Goal: Information Seeking & Learning: Learn about a topic

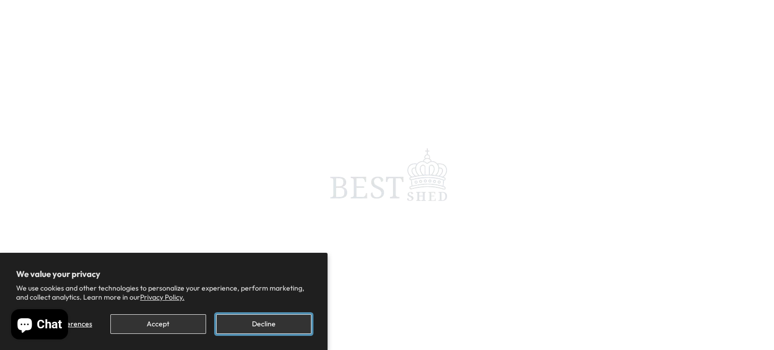
click at [258, 322] on button "Decline" at bounding box center [263, 324] width 95 height 20
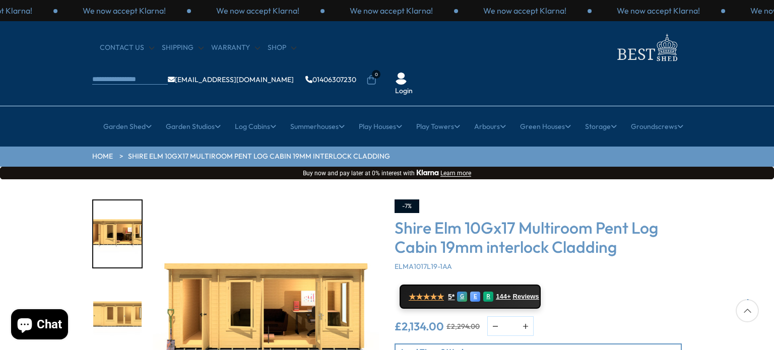
scroll to position [50, 0]
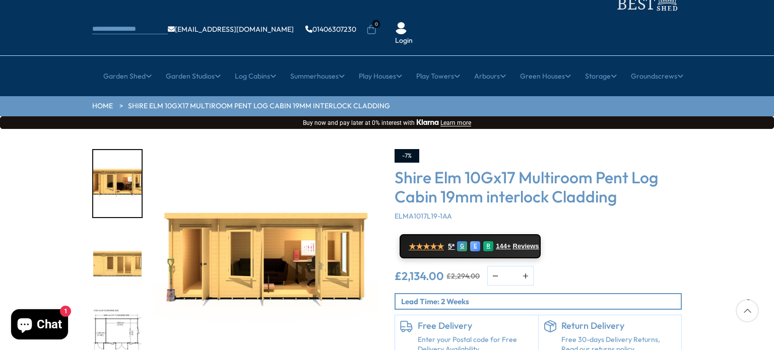
click at [263, 235] on img "1 / 10" at bounding box center [266, 262] width 227 height 227
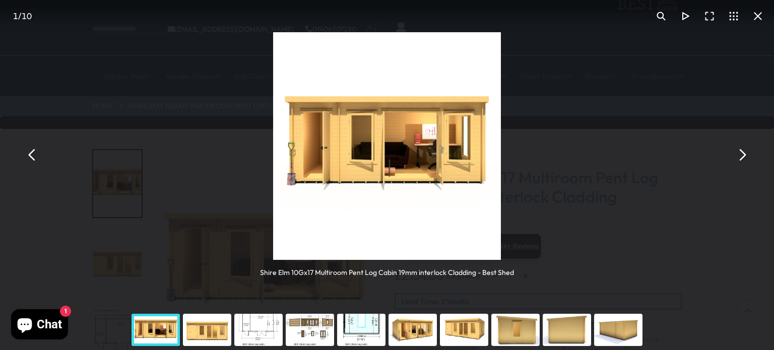
click at [384, 170] on img "You can close this modal content with the ESC key" at bounding box center [387, 146] width 228 height 228
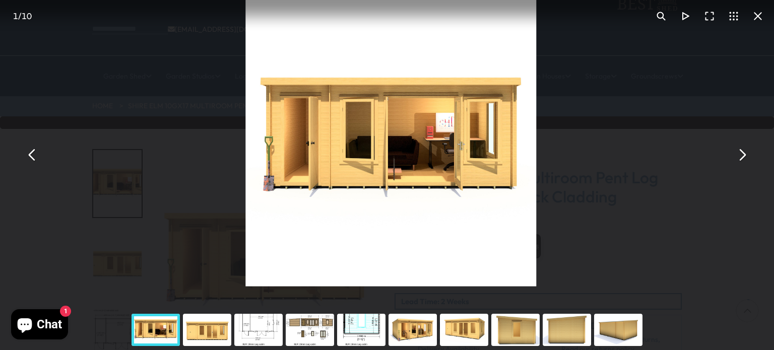
click at [742, 155] on button "You can close this modal content with the ESC key" at bounding box center [741, 155] width 24 height 24
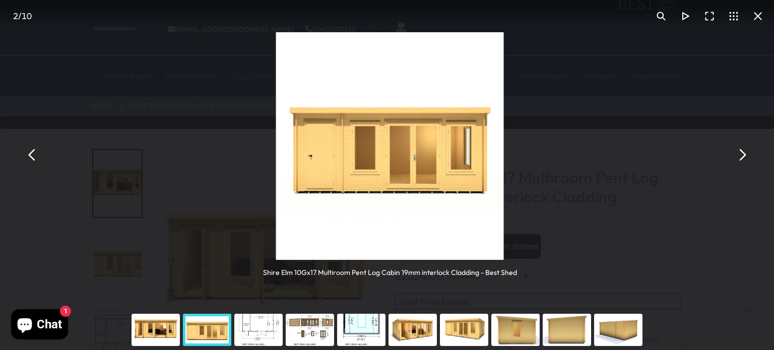
click at [742, 155] on button "You can close this modal content with the ESC key" at bounding box center [741, 155] width 24 height 24
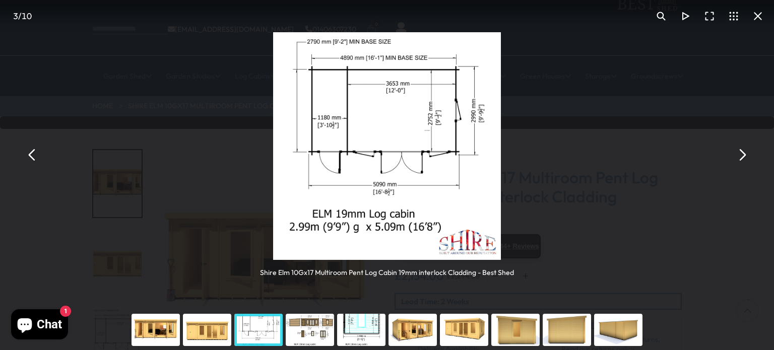
click at [742, 155] on button "You can close this modal content with the ESC key" at bounding box center [741, 155] width 24 height 24
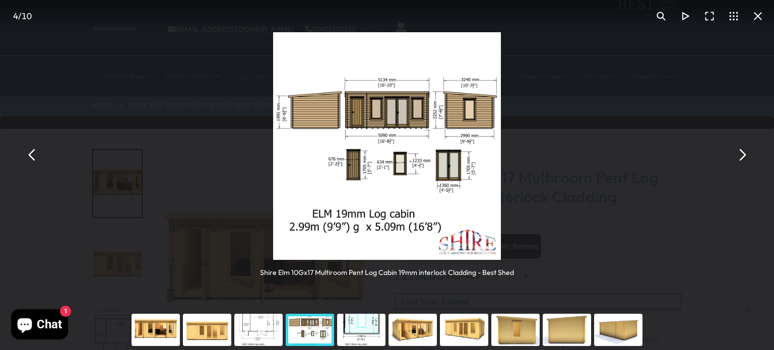
click at [742, 155] on button "You can close this modal content with the ESC key" at bounding box center [741, 155] width 24 height 24
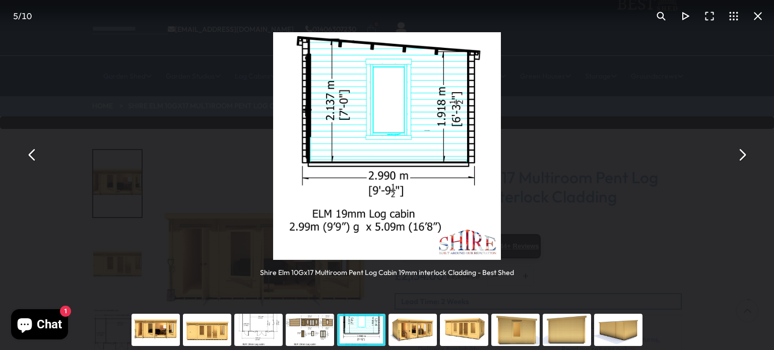
click at [742, 155] on button "You can close this modal content with the ESC key" at bounding box center [741, 155] width 24 height 24
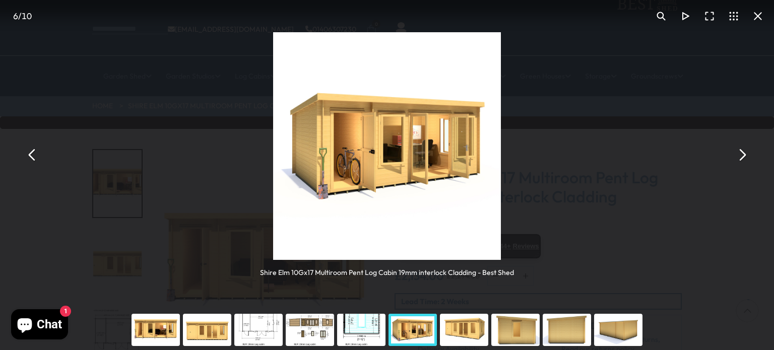
click at [742, 155] on button "You can close this modal content with the ESC key" at bounding box center [741, 155] width 24 height 24
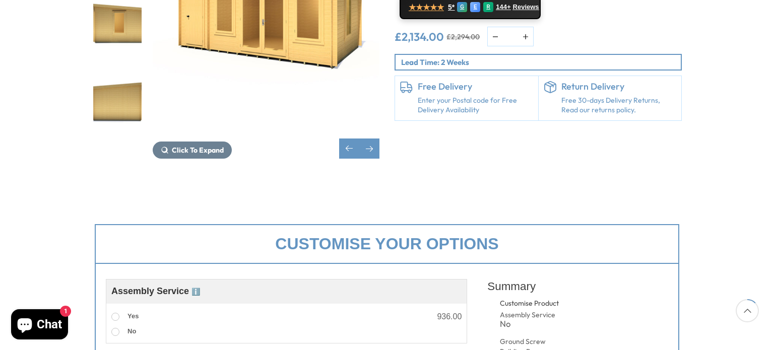
scroll to position [202, 0]
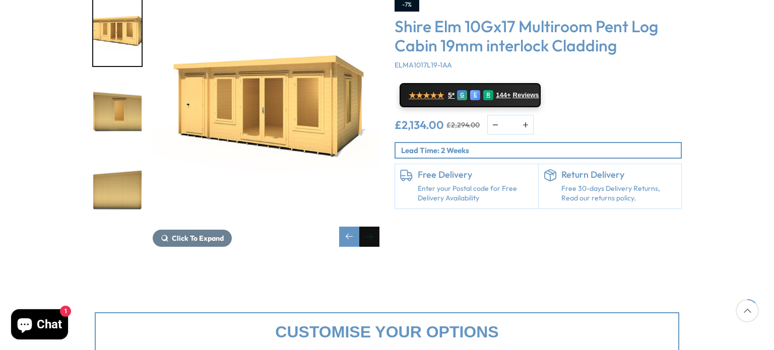
click at [371, 227] on div "Next slide" at bounding box center [369, 237] width 20 height 20
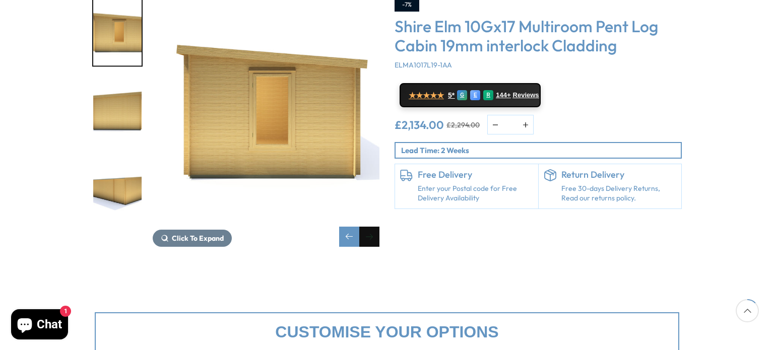
click at [371, 227] on div "Next slide" at bounding box center [369, 237] width 20 height 20
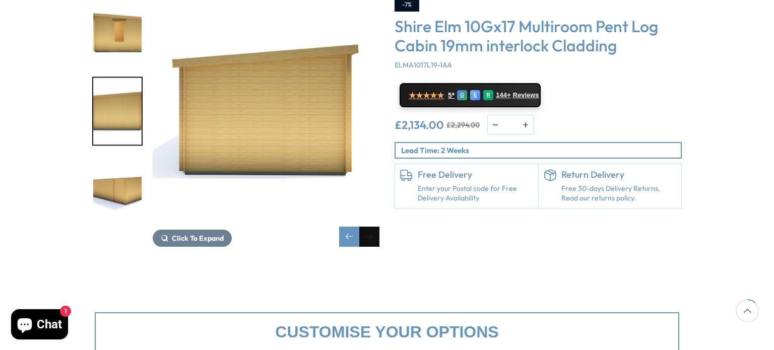
click at [371, 227] on div "Next slide" at bounding box center [369, 237] width 20 height 20
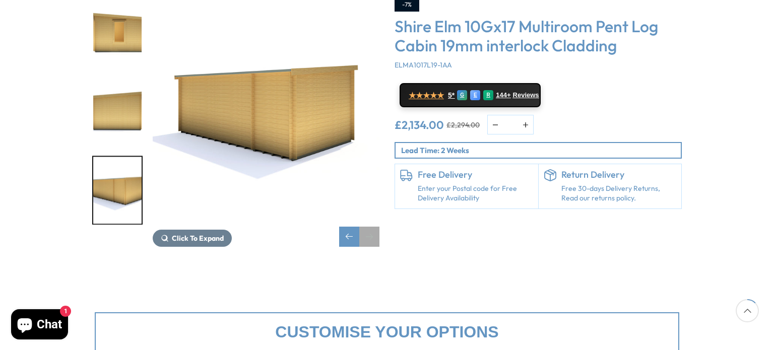
click at [371, 227] on div "Next slide" at bounding box center [369, 237] width 20 height 20
click at [350, 227] on div "Previous slide" at bounding box center [349, 237] width 20 height 20
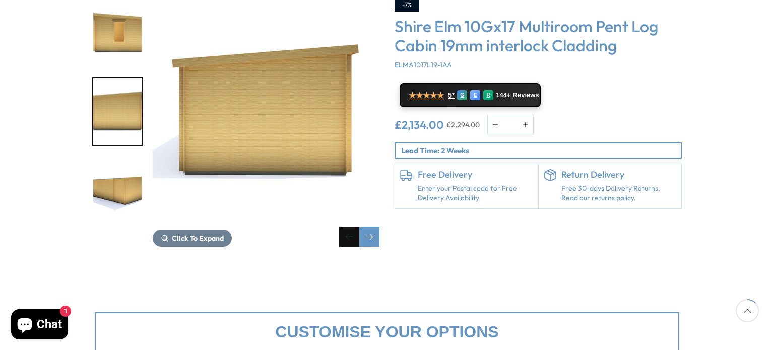
click at [350, 227] on div "Previous slide" at bounding box center [349, 237] width 20 height 20
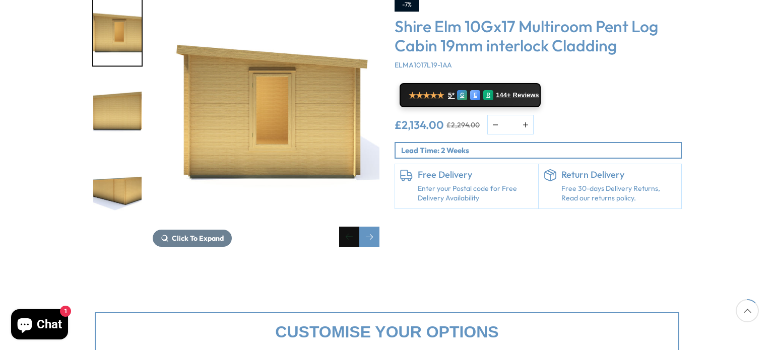
click at [350, 227] on div "Previous slide" at bounding box center [349, 237] width 20 height 20
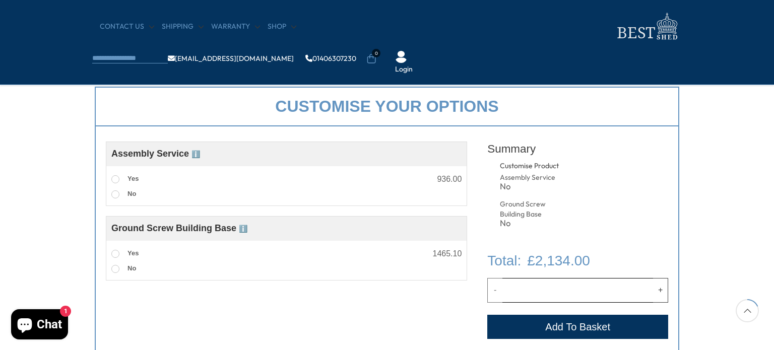
scroll to position [353, 0]
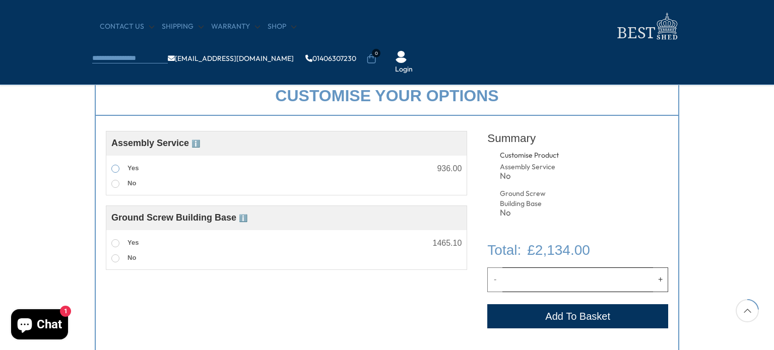
click at [116, 168] on span at bounding box center [115, 169] width 8 height 8
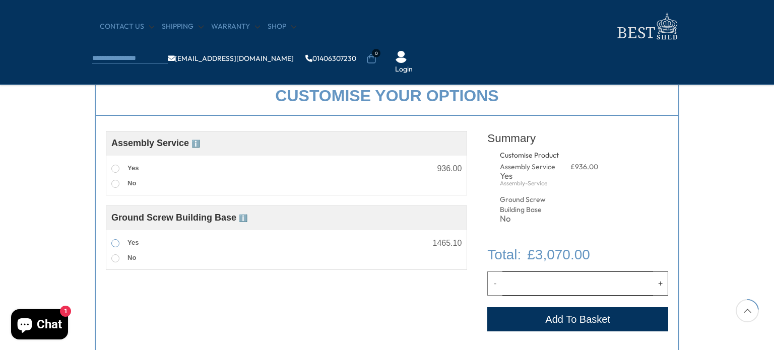
click at [116, 246] on span at bounding box center [115, 243] width 8 height 8
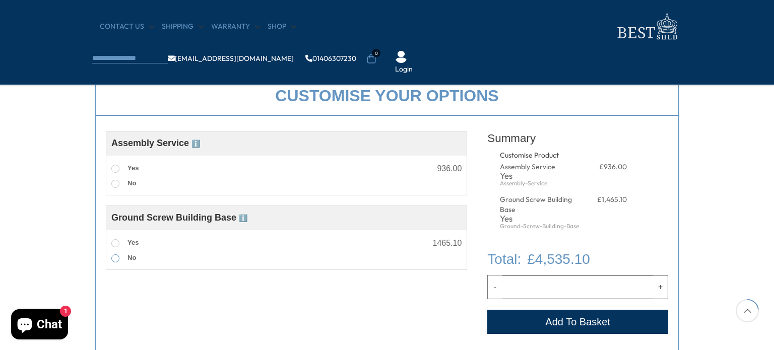
click at [115, 256] on span at bounding box center [115, 258] width 8 height 8
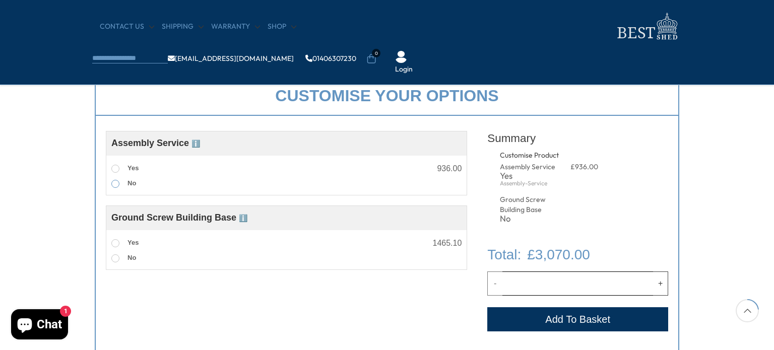
click at [112, 186] on span at bounding box center [115, 184] width 8 height 8
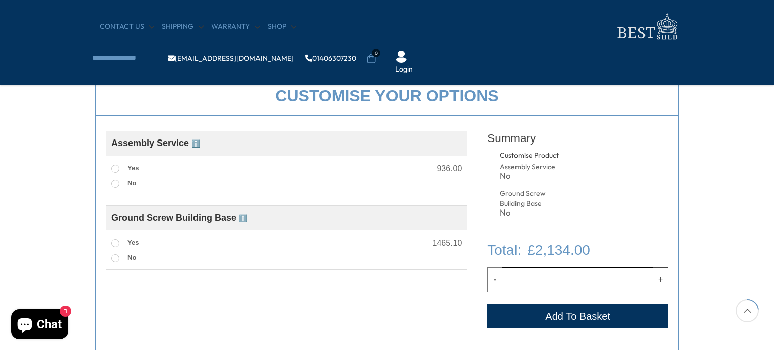
click at [196, 143] on span "ℹ️" at bounding box center [195, 144] width 9 height 8
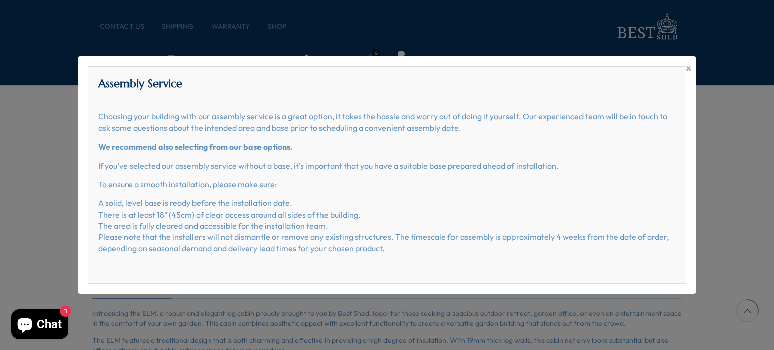
scroll to position [151, 0]
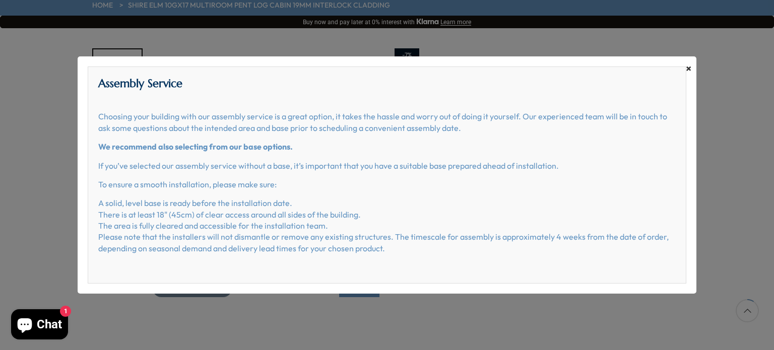
click at [691, 67] on span "×" at bounding box center [689, 68] width 6 height 14
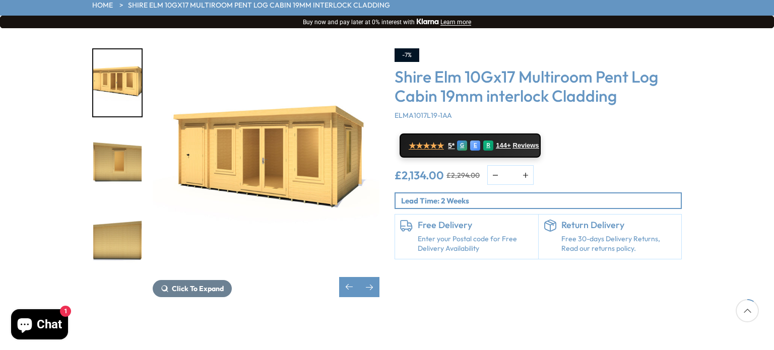
click at [127, 131] on img "8 / 10" at bounding box center [117, 161] width 48 height 67
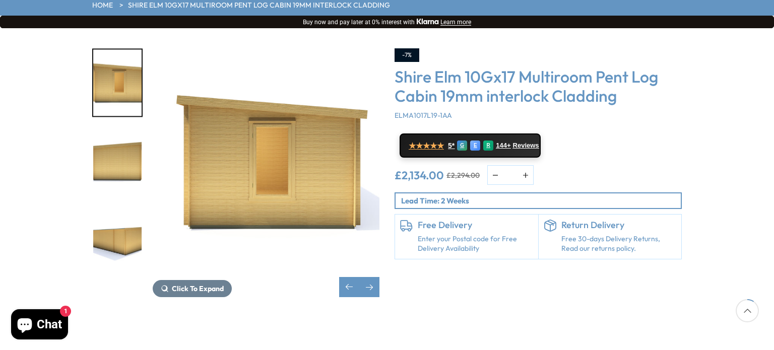
click at [100, 224] on img "10 / 10" at bounding box center [117, 240] width 48 height 67
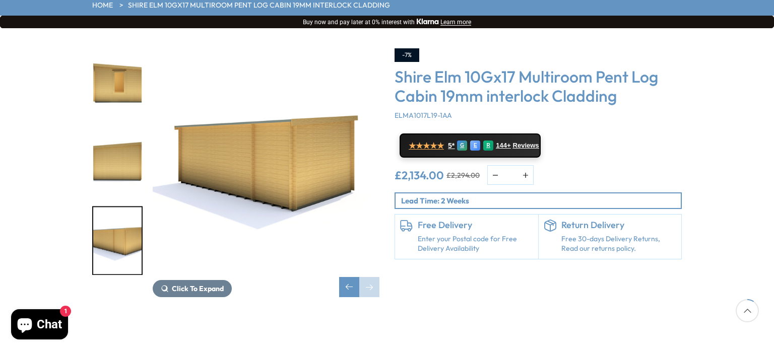
click at [103, 216] on img "10 / 10" at bounding box center [117, 240] width 48 height 67
click at [202, 284] on span "Click To Expand" at bounding box center [198, 288] width 52 height 9
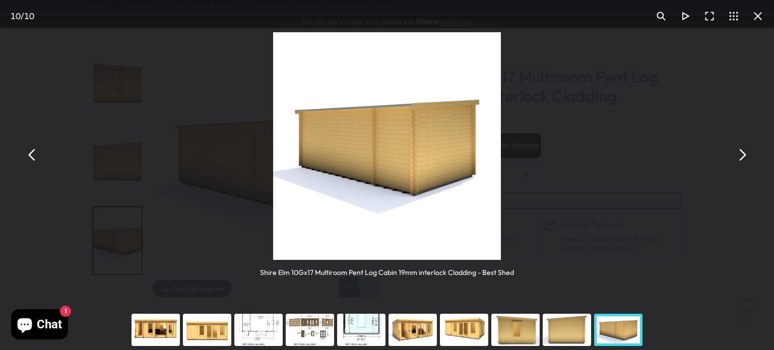
click at [300, 340] on div "You can close this modal content with the ESC key" at bounding box center [309, 330] width 51 height 40
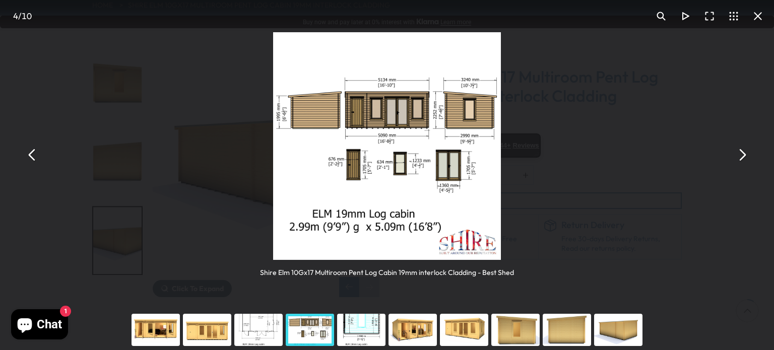
click at [400, 336] on div "You can close this modal content with the ESC key" at bounding box center [412, 330] width 51 height 40
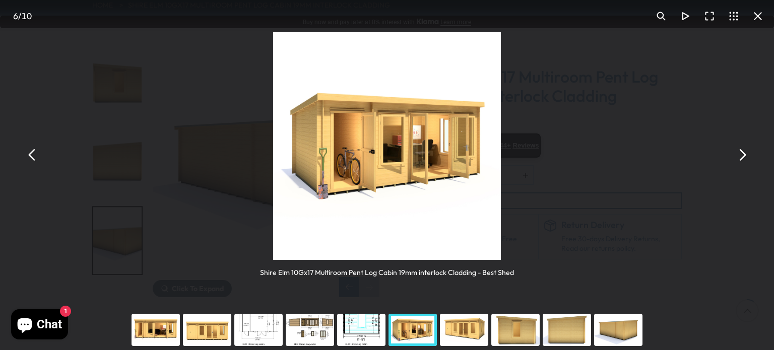
click at [448, 336] on div "You can close this modal content with the ESC key" at bounding box center [463, 330] width 51 height 40
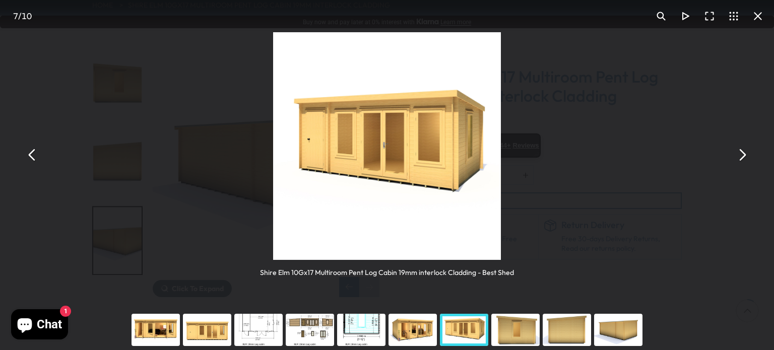
drag, startPoint x: 515, startPoint y: 333, endPoint x: 522, endPoint y: 336, distance: 7.2
click at [522, 336] on div "You can close this modal content with the ESC key" at bounding box center [515, 330] width 51 height 40
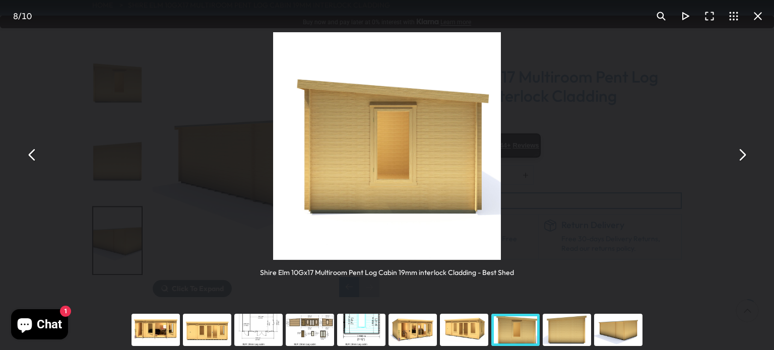
click at [562, 335] on div "You can close this modal content with the ESC key" at bounding box center [566, 330] width 51 height 40
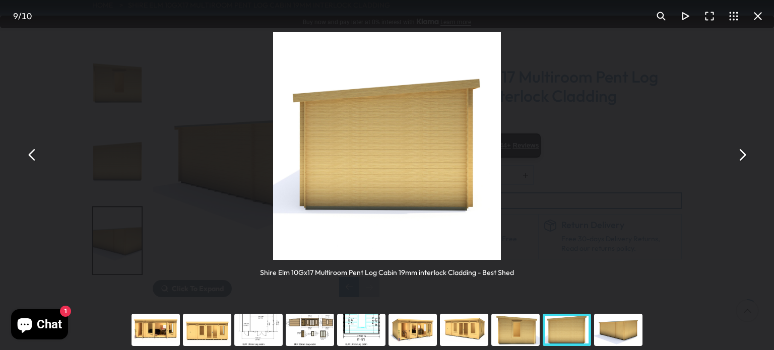
click at [618, 322] on div "You can close this modal content with the ESC key" at bounding box center [617, 330] width 51 height 40
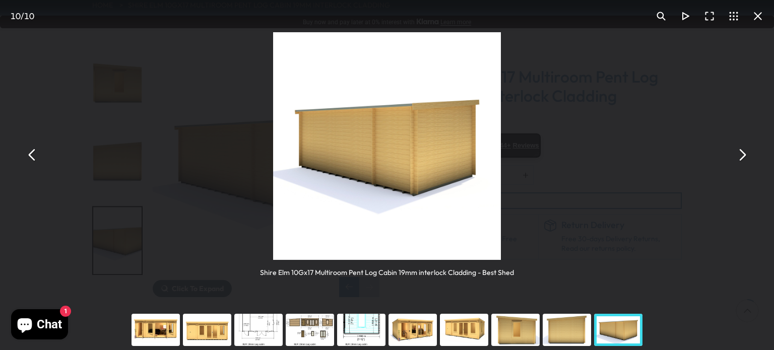
click at [153, 324] on div "You can close this modal content with the ESC key" at bounding box center [155, 330] width 51 height 40
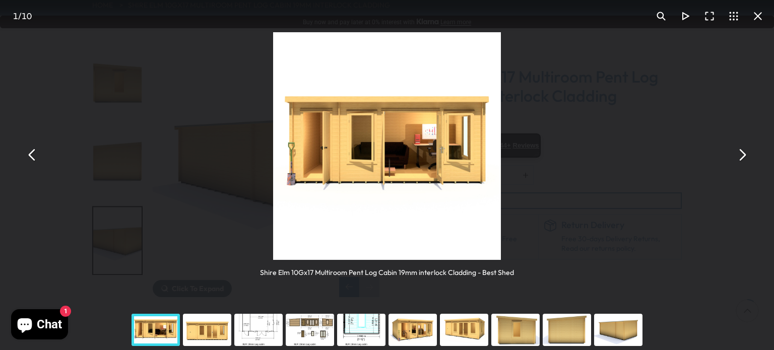
click at [199, 331] on div "You can close this modal content with the ESC key" at bounding box center [206, 330] width 51 height 40
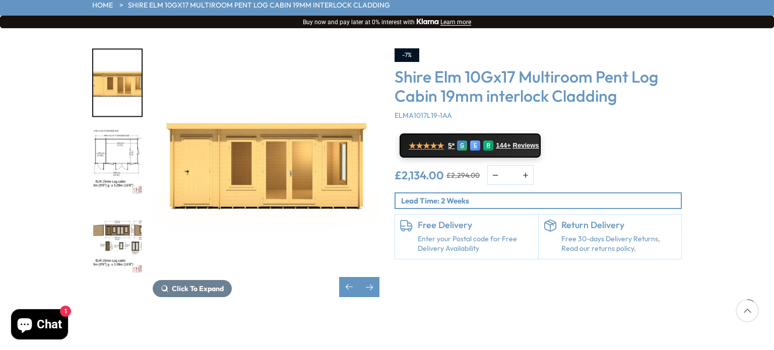
click at [121, 209] on img "4 / 10" at bounding box center [117, 240] width 48 height 67
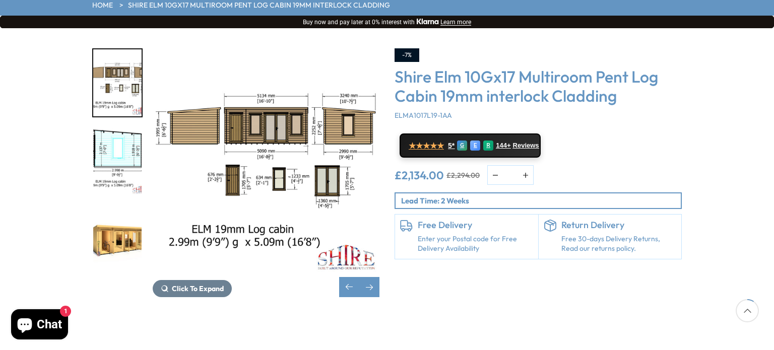
click at [52, 314] on button "Chat 1" at bounding box center [39, 324] width 57 height 30
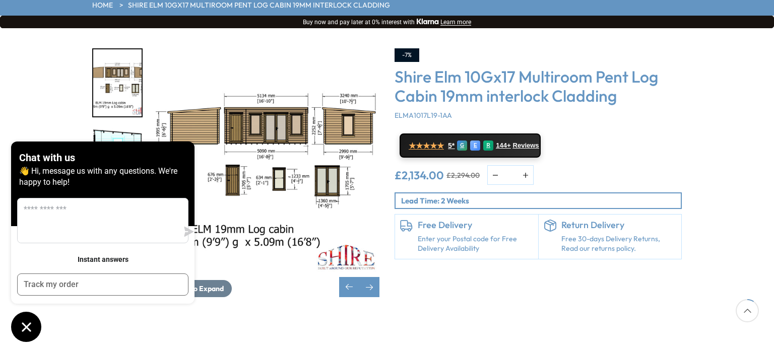
click at [48, 124] on div "Click To Expand Click To Expand Click To Expand Click To Expand Click To Expand…" at bounding box center [387, 180] width 774 height 304
click at [13, 319] on button "Chat window" at bounding box center [26, 327] width 30 height 30
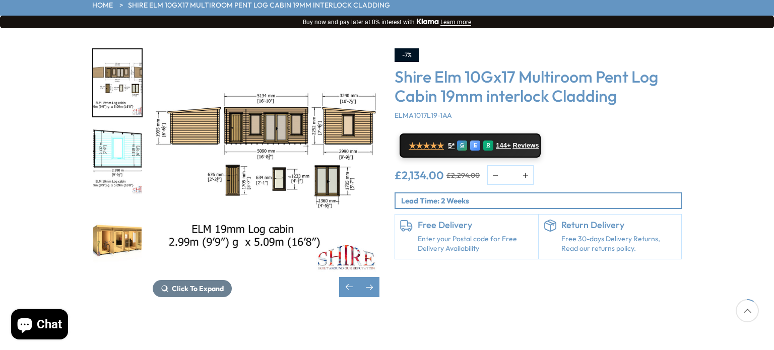
click at [255, 99] on img "4 / 10" at bounding box center [266, 161] width 227 height 227
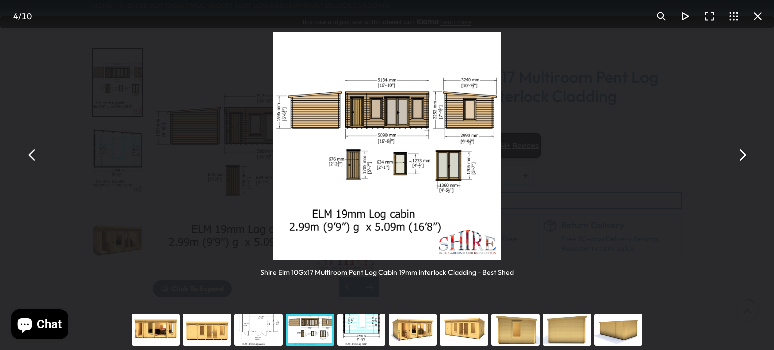
click at [219, 333] on div "You can close this modal content with the ESC key" at bounding box center [206, 330] width 51 height 40
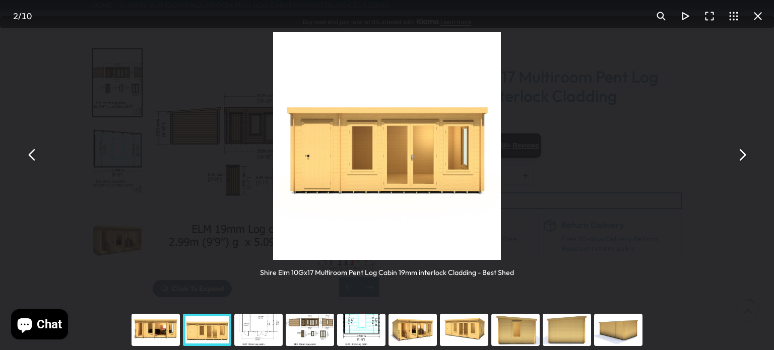
click at [167, 337] on div "You can close this modal content with the ESC key" at bounding box center [155, 330] width 51 height 40
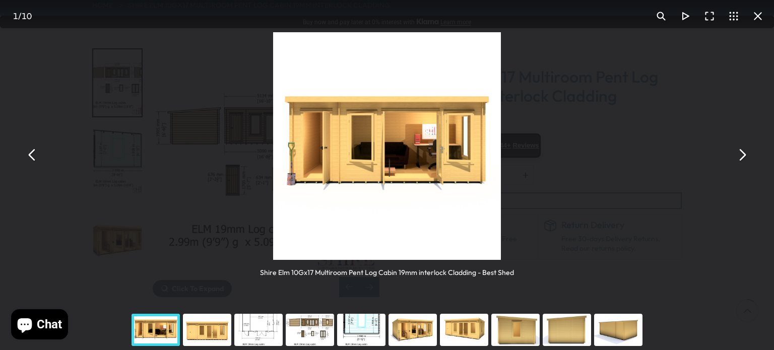
click at [203, 337] on div "You can close this modal content with the ESC key" at bounding box center [206, 330] width 51 height 40
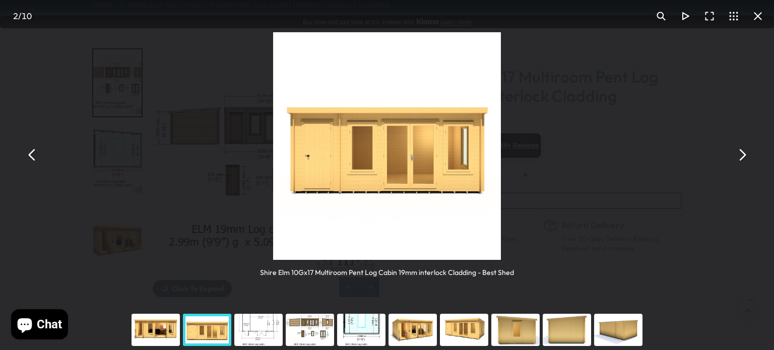
click at [740, 160] on button "You can close this modal content with the ESC key" at bounding box center [741, 155] width 24 height 24
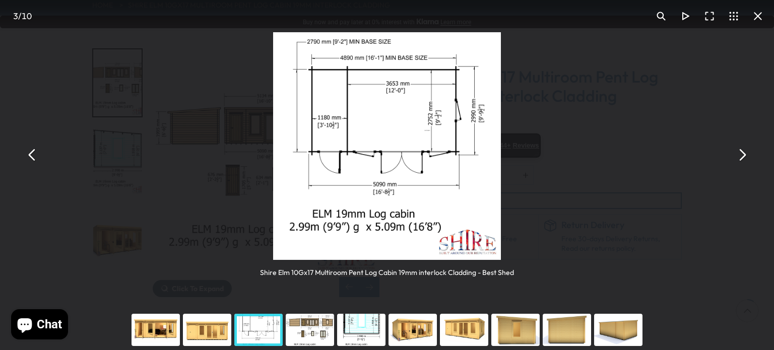
click at [740, 160] on button "You can close this modal content with the ESC key" at bounding box center [741, 155] width 24 height 24
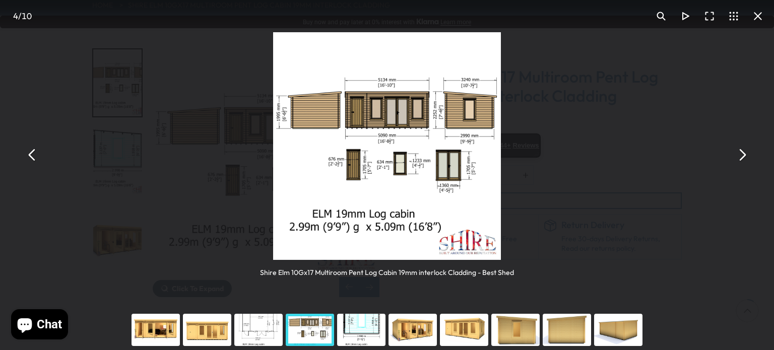
click at [740, 160] on button "You can close this modal content with the ESC key" at bounding box center [741, 155] width 24 height 24
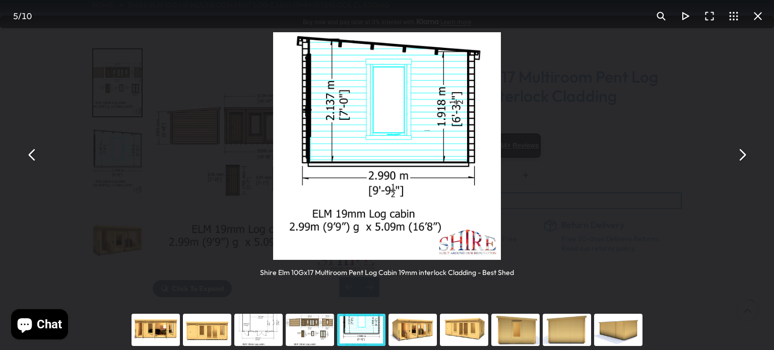
click at [740, 160] on button "You can close this modal content with the ESC key" at bounding box center [741, 155] width 24 height 24
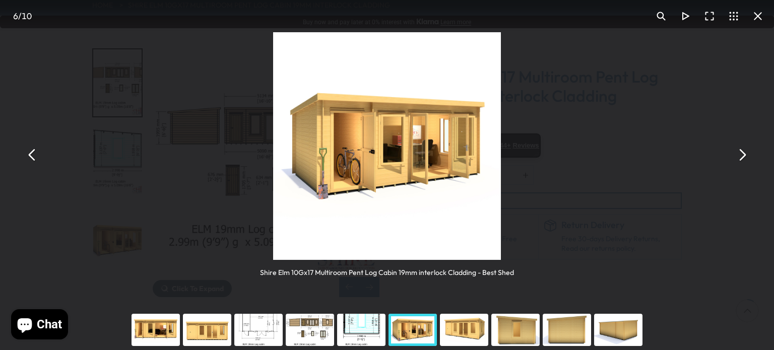
click at [740, 160] on button "You can close this modal content with the ESC key" at bounding box center [741, 155] width 24 height 24
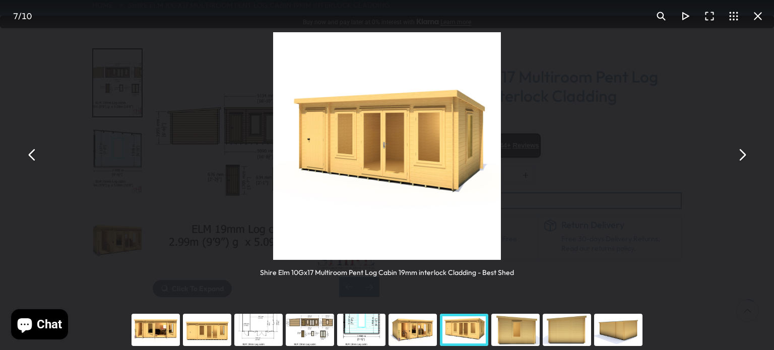
click at [740, 160] on button "You can close this modal content with the ESC key" at bounding box center [741, 155] width 24 height 24
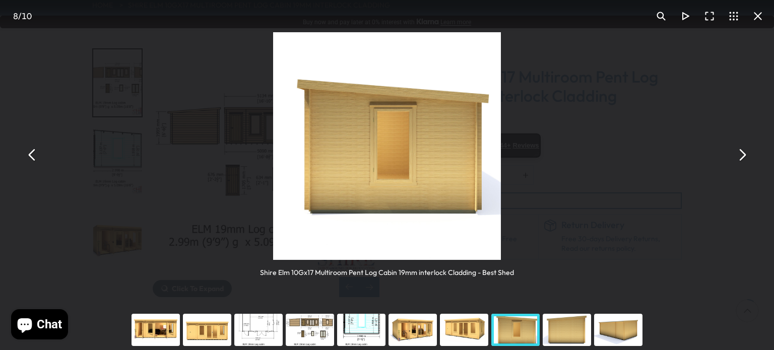
click at [740, 160] on button "You can close this modal content with the ESC key" at bounding box center [741, 155] width 24 height 24
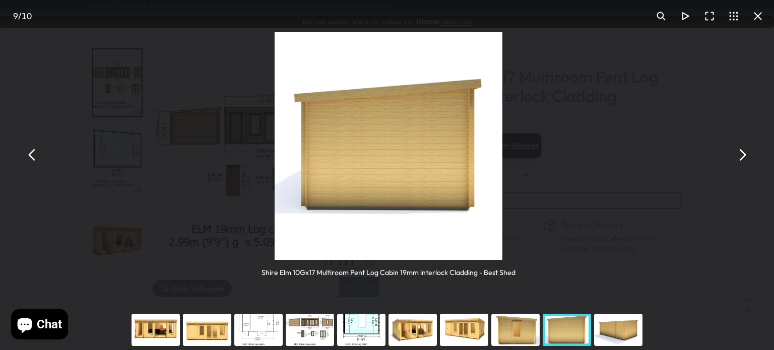
click at [740, 160] on button "You can close this modal content with the ESC key" at bounding box center [741, 155] width 24 height 24
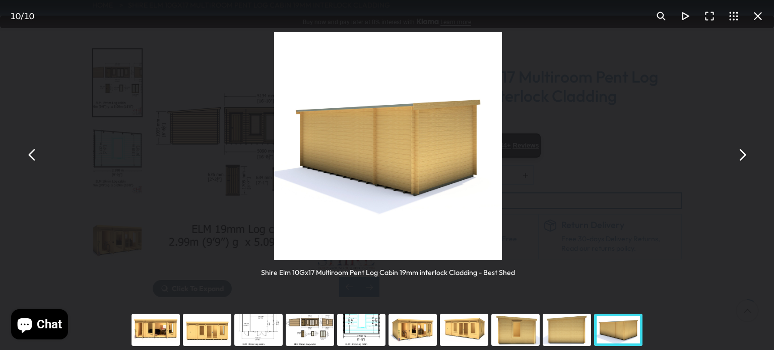
click at [740, 160] on button "You can close this modal content with the ESC key" at bounding box center [741, 155] width 24 height 24
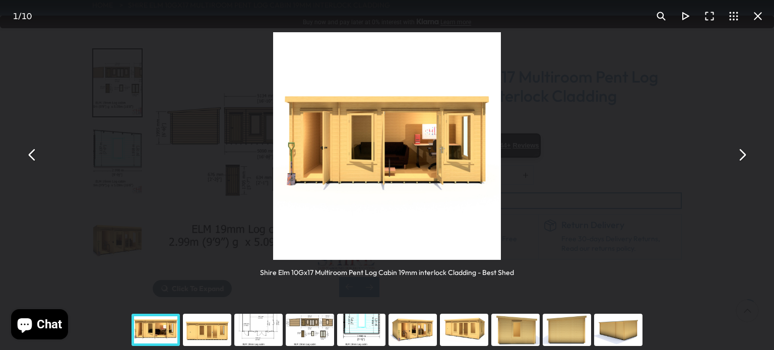
click at [740, 160] on button "You can close this modal content with the ESC key" at bounding box center [741, 155] width 24 height 24
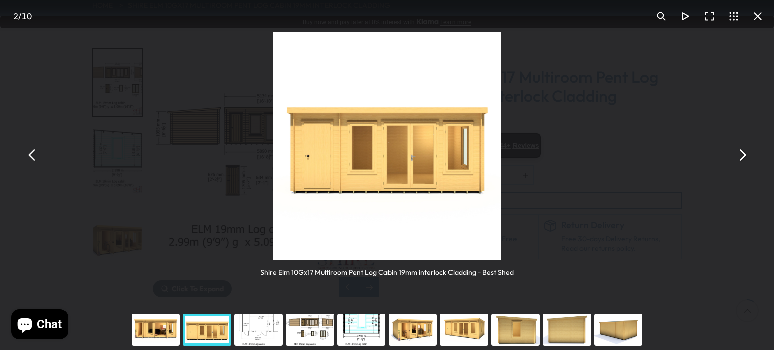
click at [744, 155] on button "You can close this modal content with the ESC key" at bounding box center [741, 155] width 24 height 24
